Goal: Task Accomplishment & Management: Manage account settings

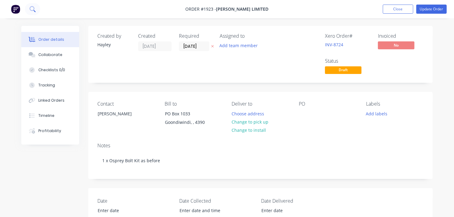
click at [33, 8] on icon at bounding box center [32, 9] width 6 height 6
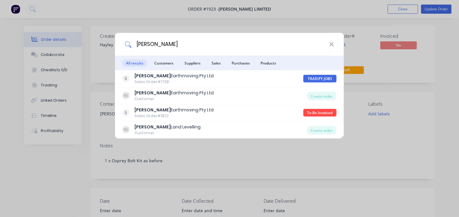
type input "[PERSON_NAME]"
click at [89, 48] on div "[PERSON_NAME] All results Customers Suppliers Sales Purchases Products [PERSON_…" at bounding box center [229, 108] width 459 height 217
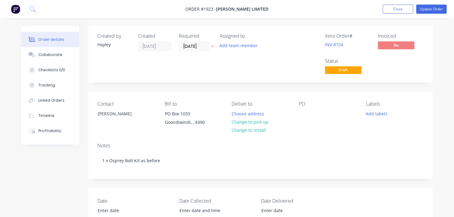
click at [18, 13] on img "button" at bounding box center [15, 9] width 9 height 9
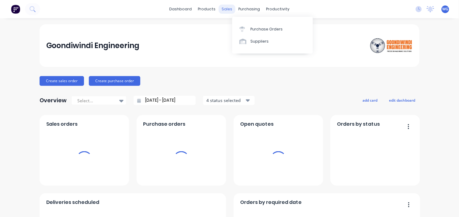
click at [223, 11] on div "sales" at bounding box center [227, 9] width 17 height 9
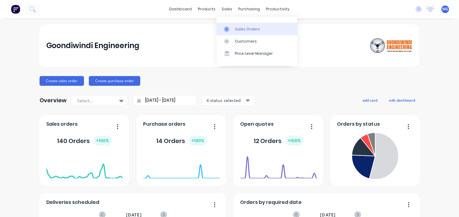
click at [234, 28] on link "Sales Orders" at bounding box center [257, 29] width 81 height 12
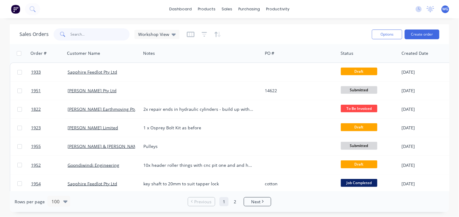
click at [90, 33] on input "text" at bounding box center [100, 34] width 59 height 12
type input "[PERSON_NAME]"
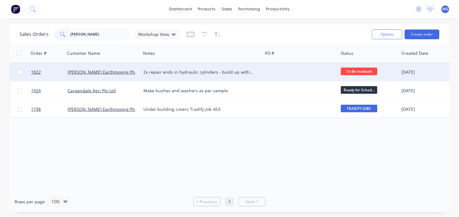
click at [123, 70] on div "[PERSON_NAME] Earthmoving Pty Ltd" at bounding box center [102, 72] width 68 height 6
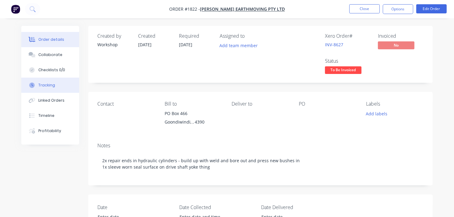
click at [44, 83] on div "Tracking" at bounding box center [46, 84] width 17 height 5
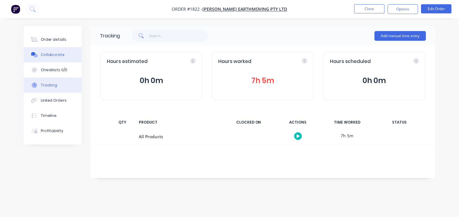
click at [40, 50] on button "Collaborate" at bounding box center [53, 54] width 58 height 15
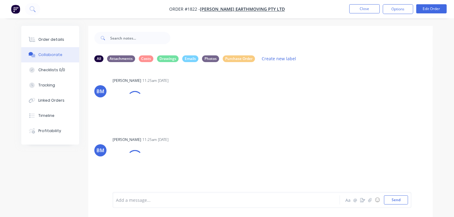
click at [17, 8] on img "button" at bounding box center [15, 9] width 9 height 9
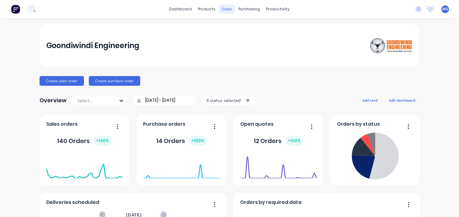
click at [227, 8] on div "sales" at bounding box center [227, 9] width 17 height 9
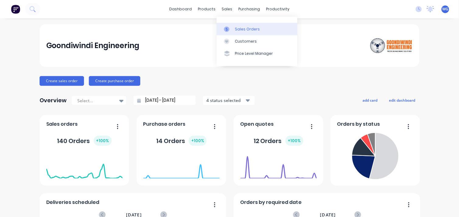
click at [226, 28] on icon at bounding box center [226, 28] width 5 height 5
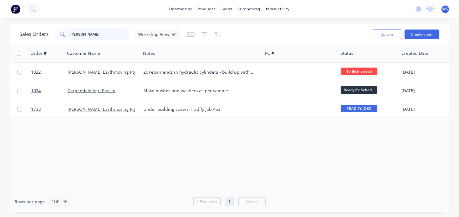
click at [105, 31] on input "[PERSON_NAME]" at bounding box center [100, 34] width 59 height 12
type input "g"
type input "b"
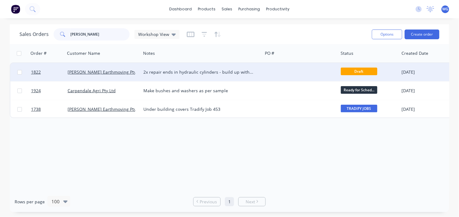
type input "[PERSON_NAME]"
click at [135, 75] on div "[PERSON_NAME] Earthmoving Pty Ltd" at bounding box center [103, 72] width 76 height 18
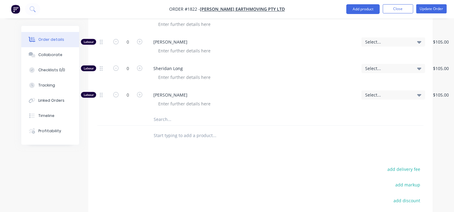
scroll to position [373, 0]
click at [187, 136] on input "text" at bounding box center [214, 135] width 122 height 12
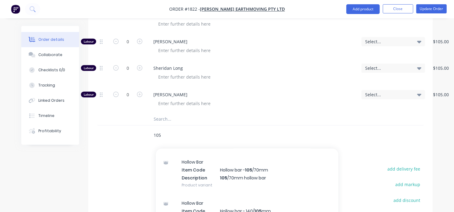
scroll to position [57, 0]
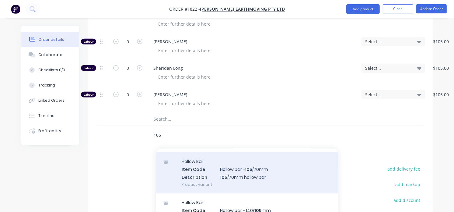
type input "105"
click at [236, 173] on div "Hollow Bar Item Code Hollow bar - 105 /70mm Description 105 /70mm hollow bar Pr…" at bounding box center [247, 172] width 182 height 41
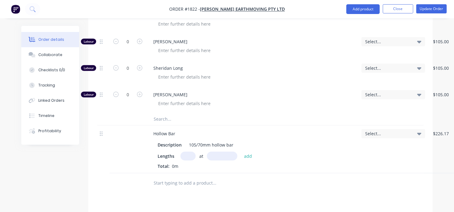
click at [188, 155] on input "text" at bounding box center [187, 155] width 15 height 9
type input "1"
click at [215, 154] on input "text" at bounding box center [222, 155] width 30 height 9
type input "4"
type input "45mm"
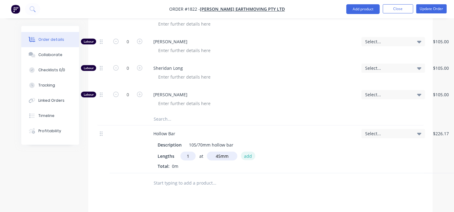
click at [244, 157] on button "add" at bounding box center [248, 155] width 14 height 8
type input "$30.53"
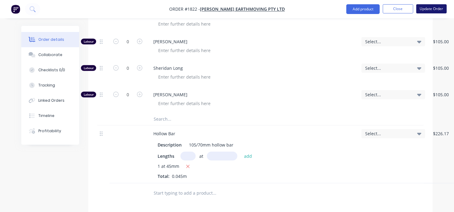
click at [431, 6] on button "Update Order" at bounding box center [431, 8] width 30 height 9
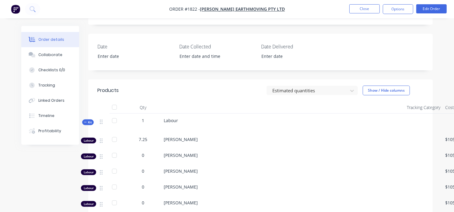
scroll to position [153, 0]
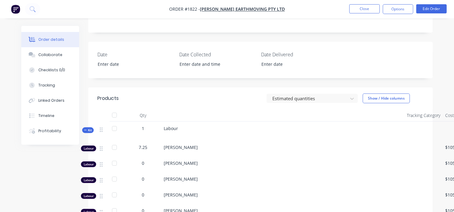
click at [14, 14] on button "button" at bounding box center [15, 9] width 13 height 10
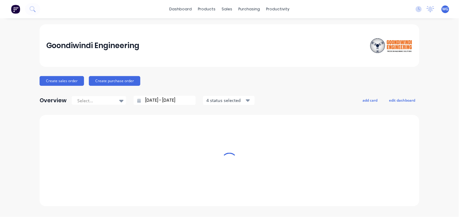
click at [13, 9] on img at bounding box center [15, 9] width 9 height 9
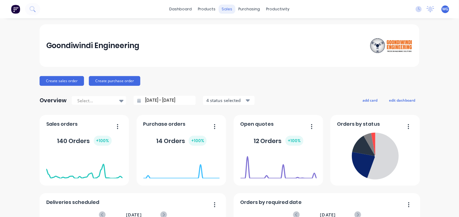
click at [227, 5] on div "sales" at bounding box center [227, 9] width 17 height 9
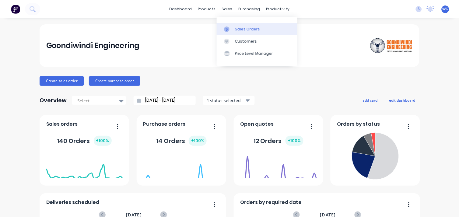
click at [227, 28] on icon at bounding box center [226, 28] width 5 height 5
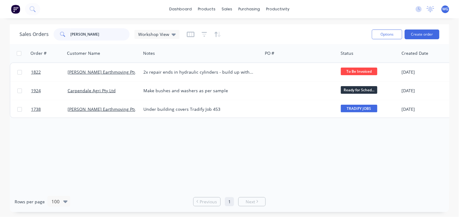
click at [110, 38] on input "[PERSON_NAME]" at bounding box center [100, 34] width 59 height 12
type input "g"
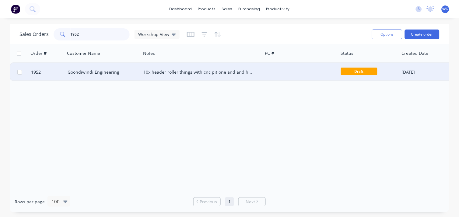
type input "1952"
click at [118, 78] on div "Goondiwindi Engineering" at bounding box center [103, 72] width 76 height 18
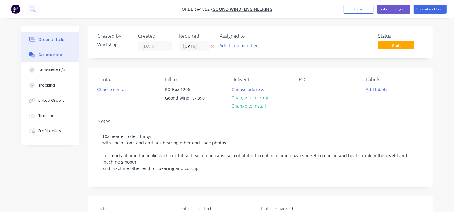
click at [56, 52] on div "Collaborate" at bounding box center [50, 54] width 24 height 5
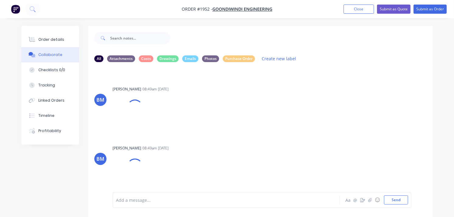
scroll to position [111, 0]
click at [130, 199] on div at bounding box center [225, 200] width 219 height 6
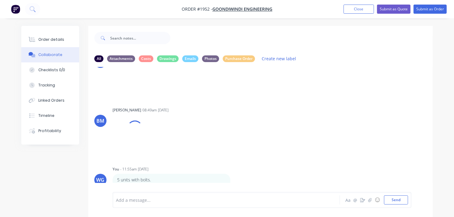
scroll to position [9, 0]
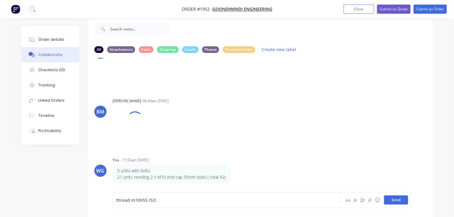
click at [396, 204] on button "Send" at bounding box center [396, 199] width 24 height 9
